Goal: Navigation & Orientation: Understand site structure

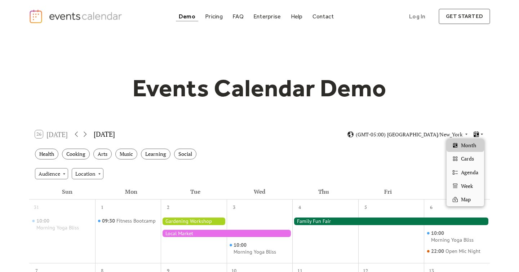
click at [479, 134] on icon at bounding box center [476, 134] width 7 height 7
click at [478, 134] on icon at bounding box center [476, 134] width 5 height 6
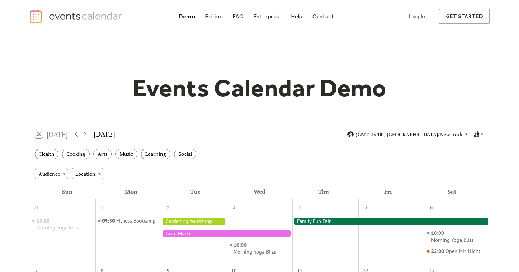
click at [324, 158] on div "Health Cooking Arts Music Learning Social" at bounding box center [259, 154] width 461 height 20
click at [210, 18] on div "Pricing" at bounding box center [214, 16] width 18 height 4
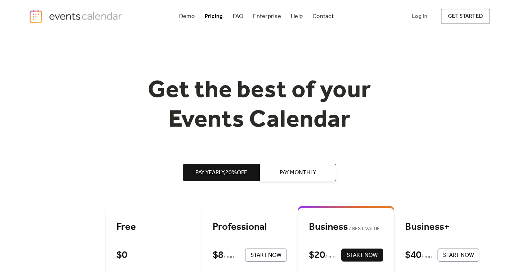
click at [189, 16] on div "Demo" at bounding box center [187, 16] width 16 height 4
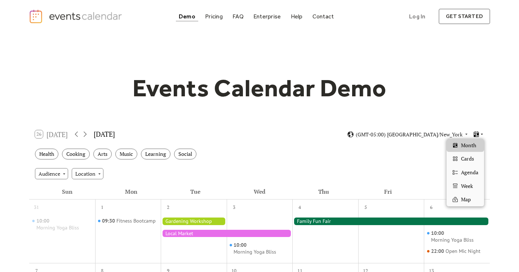
click at [478, 133] on icon at bounding box center [476, 134] width 5 height 6
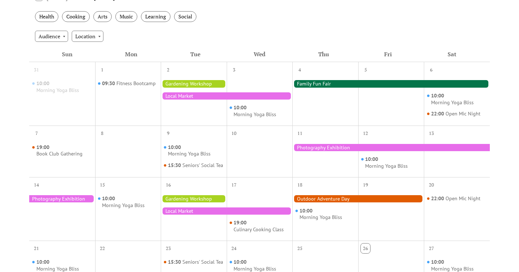
scroll to position [140, 0]
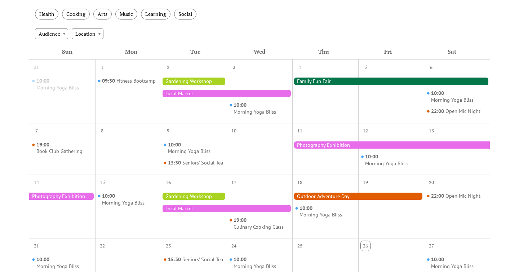
click at [330, 80] on div at bounding box center [392, 81] width 198 height 7
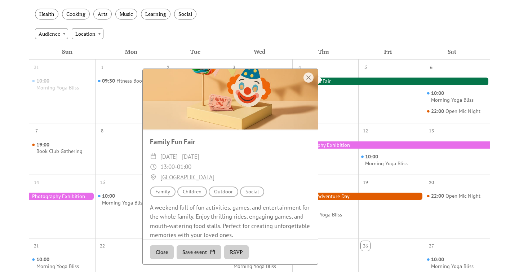
scroll to position [0, 0]
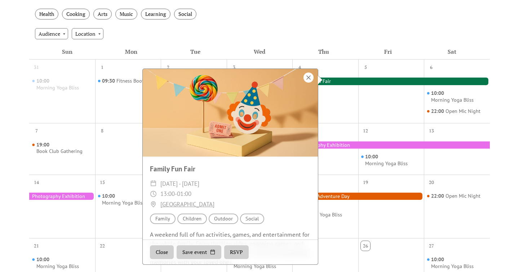
click at [308, 78] on div at bounding box center [309, 77] width 10 height 10
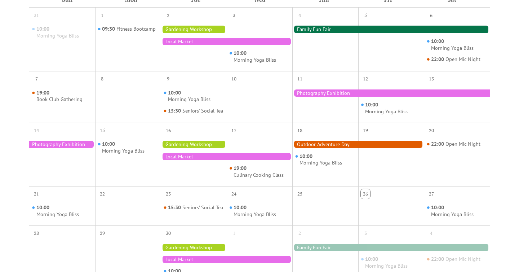
scroll to position [191, 0]
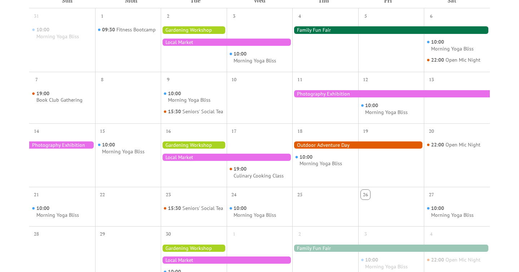
click at [319, 32] on div at bounding box center [392, 29] width 198 height 7
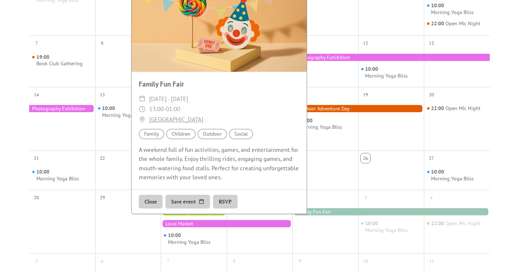
scroll to position [227, 0]
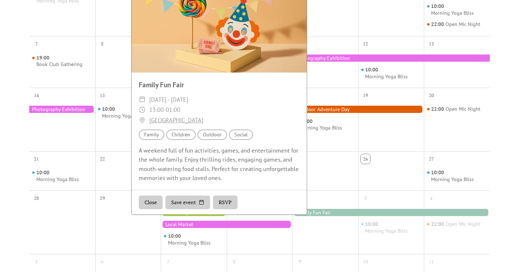
click at [495, 165] on div "Events Calendar Demo Loading the Events Calendar..." at bounding box center [259, 90] width 519 height 568
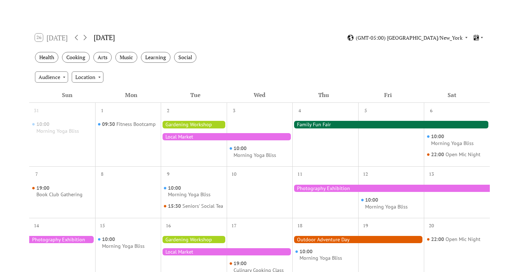
scroll to position [95, 0]
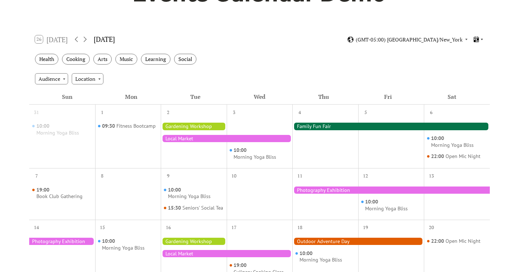
click at [479, 38] on icon at bounding box center [476, 39] width 5 height 6
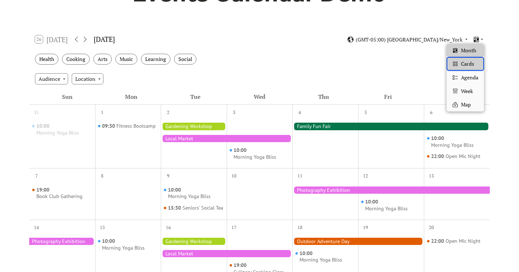
click at [467, 65] on span "Cards" at bounding box center [467, 64] width 13 height 8
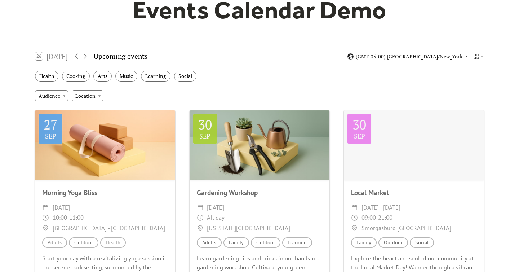
scroll to position [77, 0]
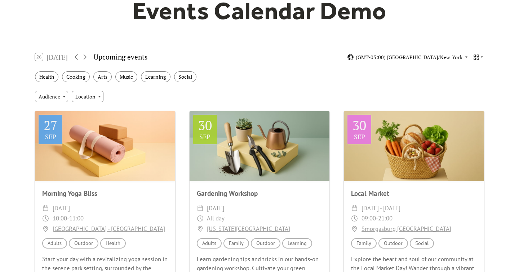
click at [482, 56] on icon at bounding box center [482, 57] width 4 height 4
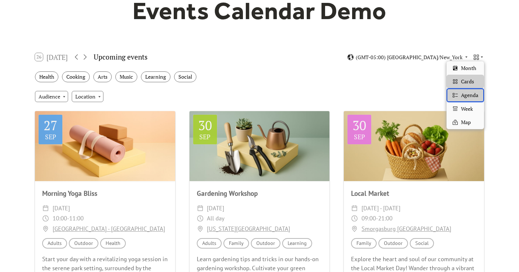
click at [475, 96] on span "Agenda" at bounding box center [469, 95] width 17 height 8
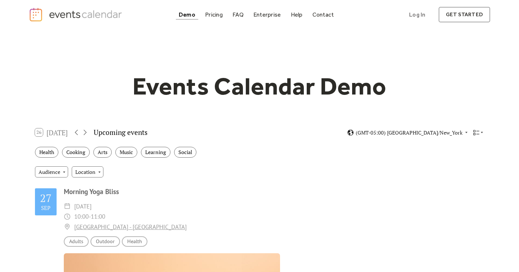
scroll to position [0, 0]
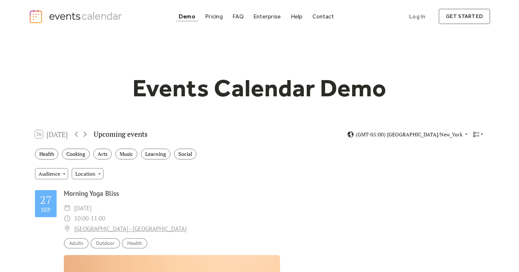
click at [480, 135] on icon at bounding box center [482, 134] width 4 height 4
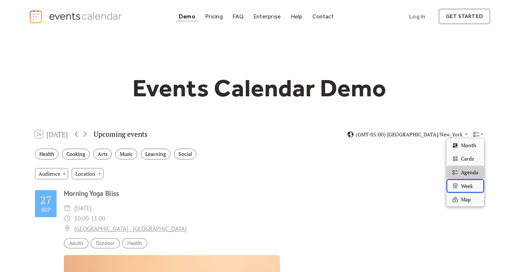
click at [463, 187] on span "Week" at bounding box center [467, 186] width 12 height 8
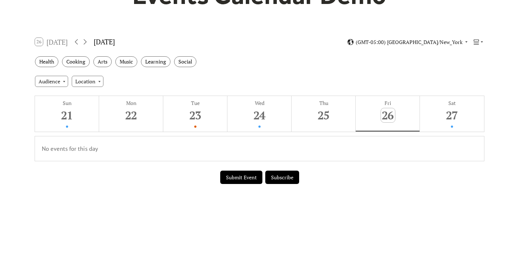
scroll to position [91, 0]
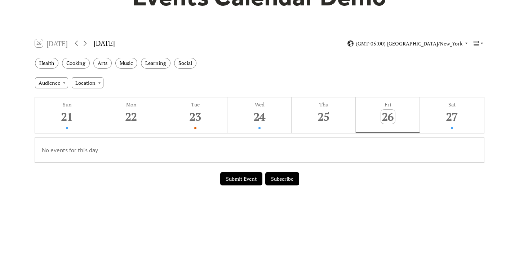
click at [478, 43] on icon at bounding box center [476, 43] width 5 height 5
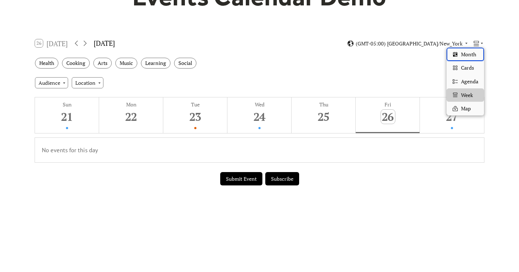
click at [473, 51] on span "Month" at bounding box center [468, 54] width 15 height 8
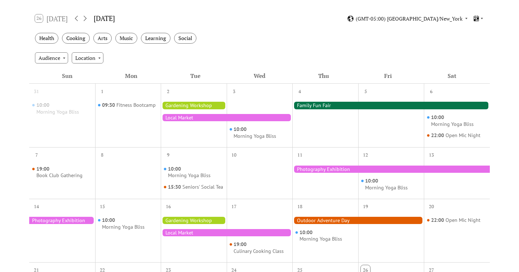
scroll to position [115, 0]
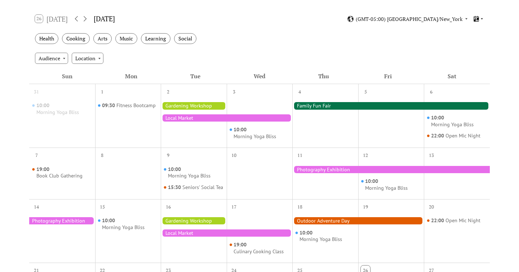
click at [478, 18] on icon at bounding box center [476, 19] width 5 height 6
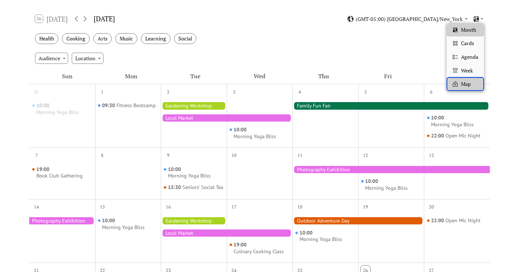
click at [464, 84] on span "Map" at bounding box center [466, 84] width 10 height 8
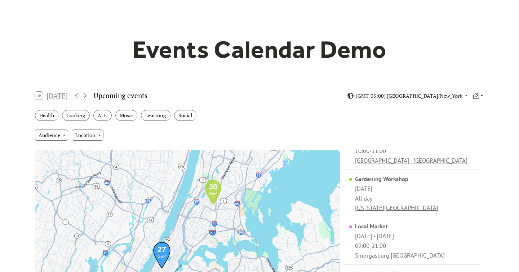
scroll to position [35, 0]
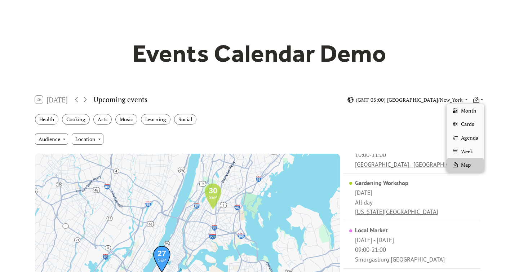
click at [477, 102] on icon at bounding box center [476, 99] width 7 height 7
drag, startPoint x: 466, startPoint y: 108, endPoint x: 498, endPoint y: 109, distance: 31.7
click at [466, 108] on span "Month" at bounding box center [468, 111] width 15 height 8
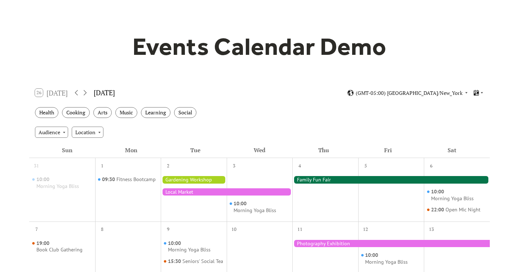
scroll to position [0, 0]
